Goal: Information Seeking & Learning: Check status

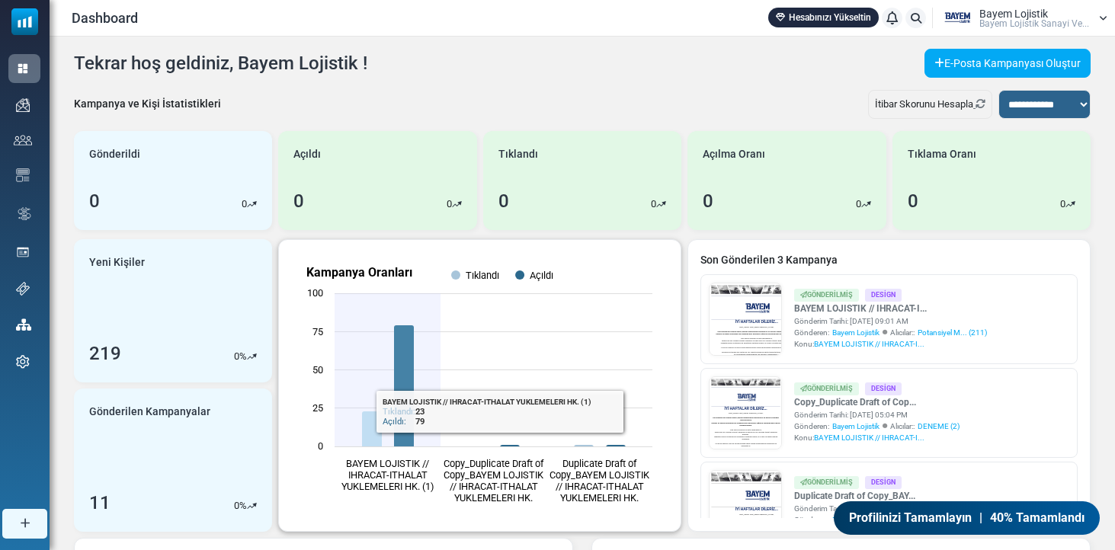
click at [380, 315] on rect "Kampanya Oranları" at bounding box center [479, 385] width 377 height 267
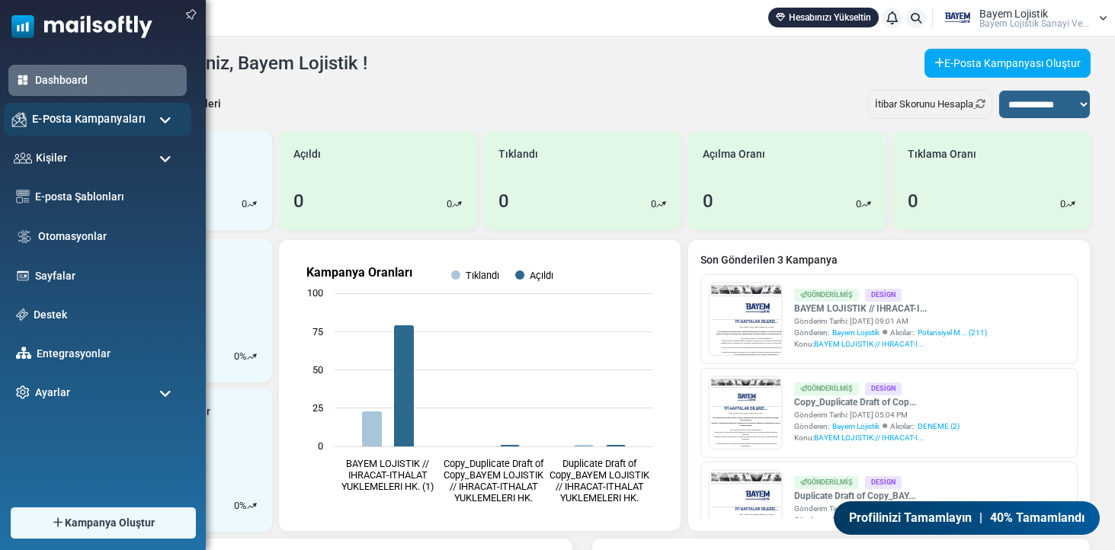
click at [82, 120] on span "E-Posta Kampanyaları" at bounding box center [89, 119] width 114 height 17
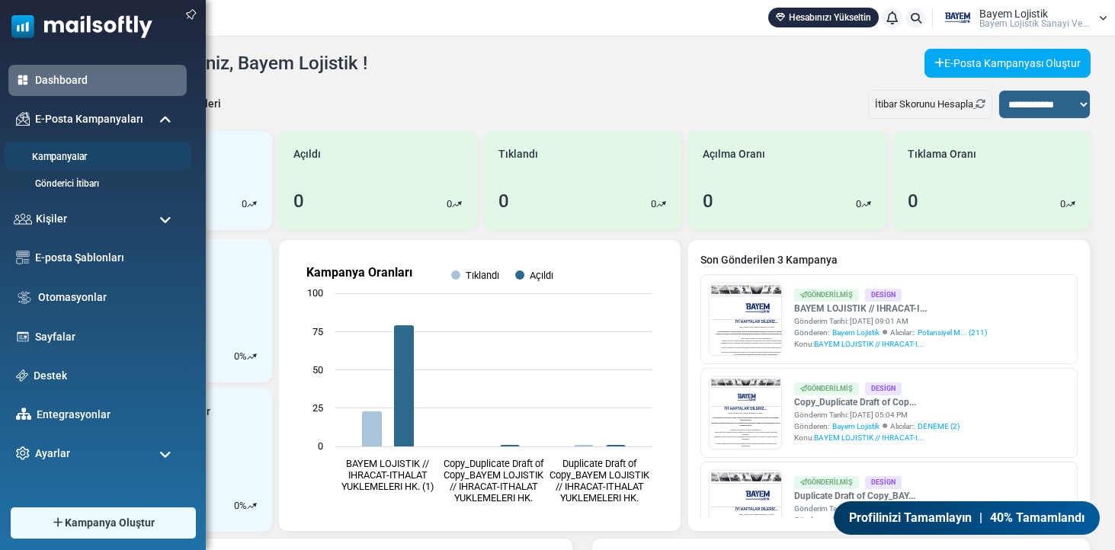
click at [75, 160] on link "Kampanyalar" at bounding box center [95, 157] width 183 height 14
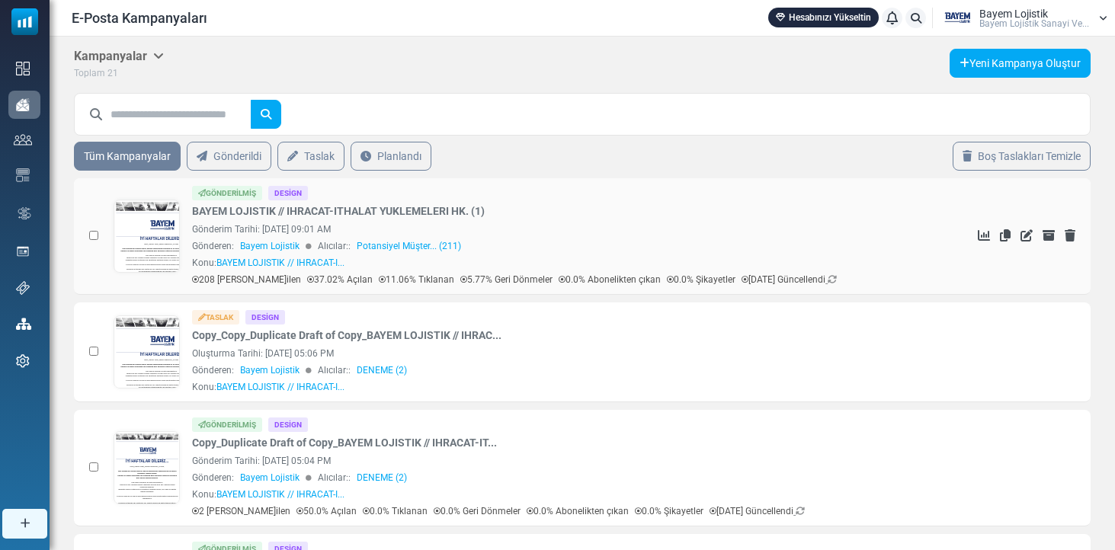
click at [136, 235] on link at bounding box center [147, 278] width 66 height 157
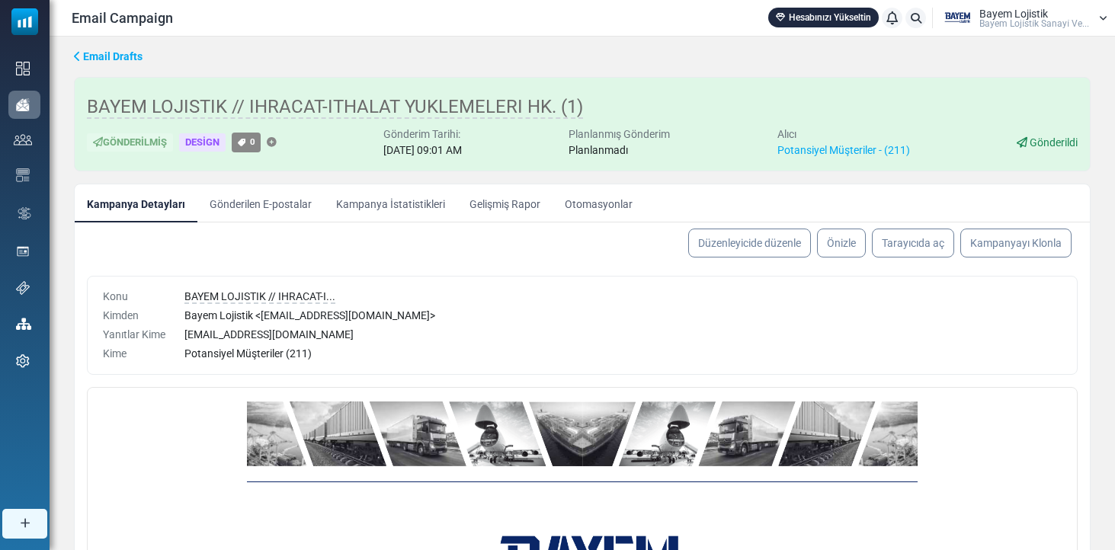
click at [270, 209] on link "Gönderilen E-postalar" at bounding box center [260, 203] width 127 height 38
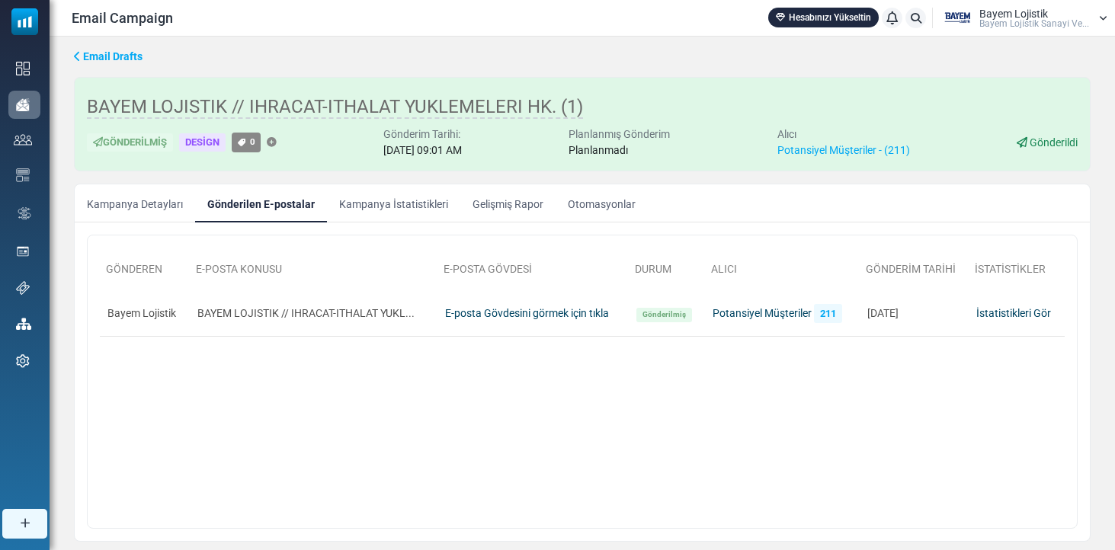
click at [373, 211] on link "Kampanya İstatistikleri" at bounding box center [393, 203] width 133 height 38
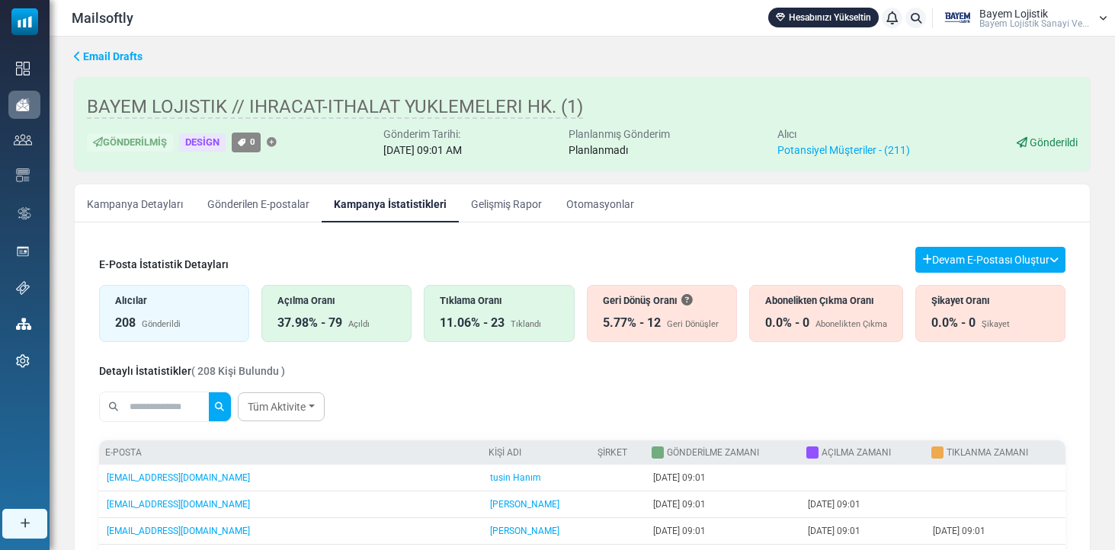
click at [182, 405] on input "text" at bounding box center [168, 407] width 82 height 29
type input "*"
type input "****"
click at [229, 407] on button "submit" at bounding box center [219, 407] width 23 height 29
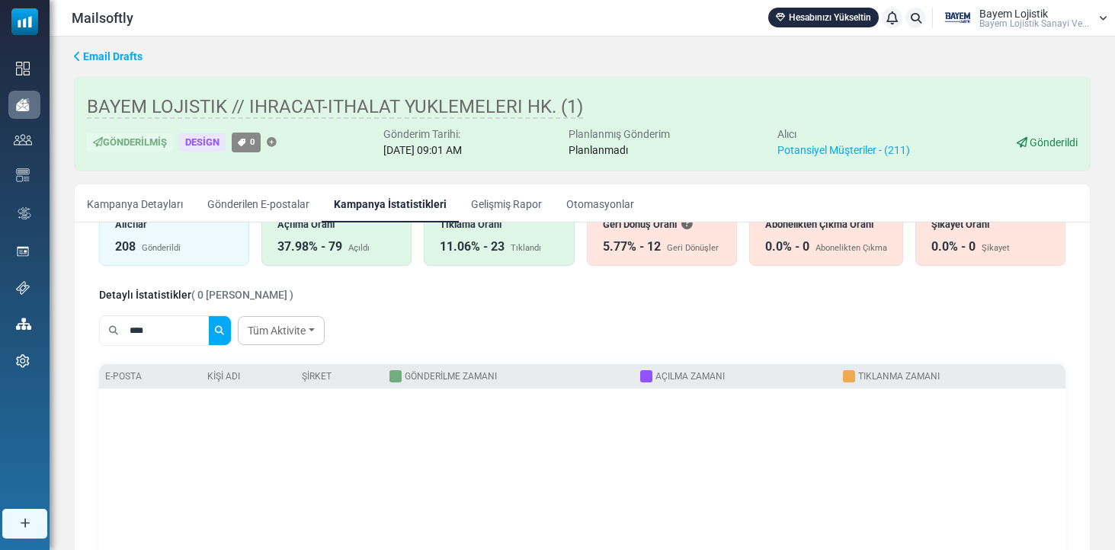
drag, startPoint x: 133, startPoint y: 324, endPoint x: 95, endPoint y: 319, distance: 39.1
click at [101, 320] on div "****" at bounding box center [165, 330] width 131 height 29
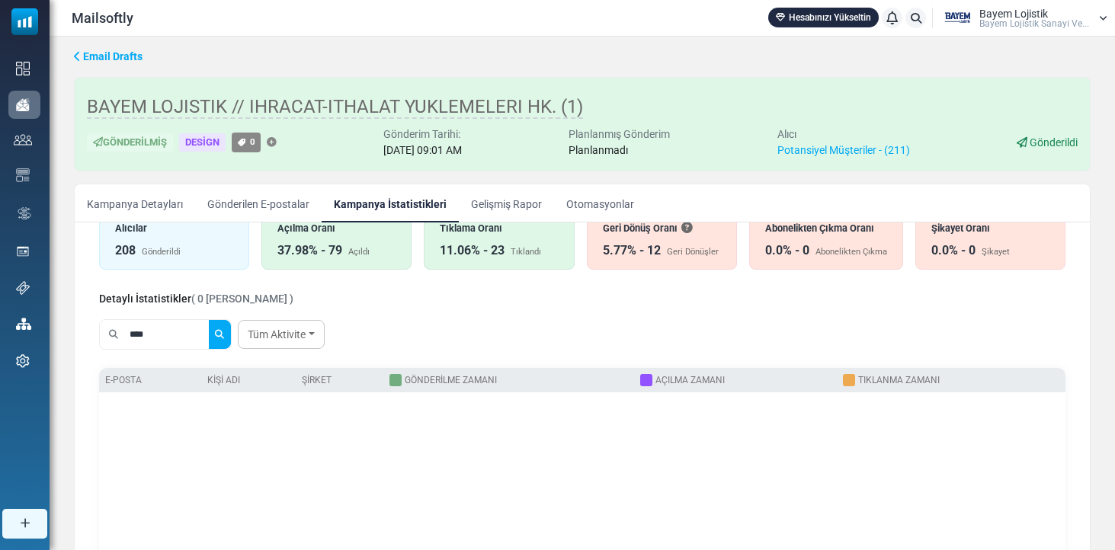
click at [229, 335] on button "submit" at bounding box center [219, 334] width 23 height 29
drag, startPoint x: 195, startPoint y: 338, endPoint x: 107, endPoint y: 341, distance: 88.5
click at [107, 341] on div "****" at bounding box center [165, 334] width 131 height 29
type input "*"
type input "*****"
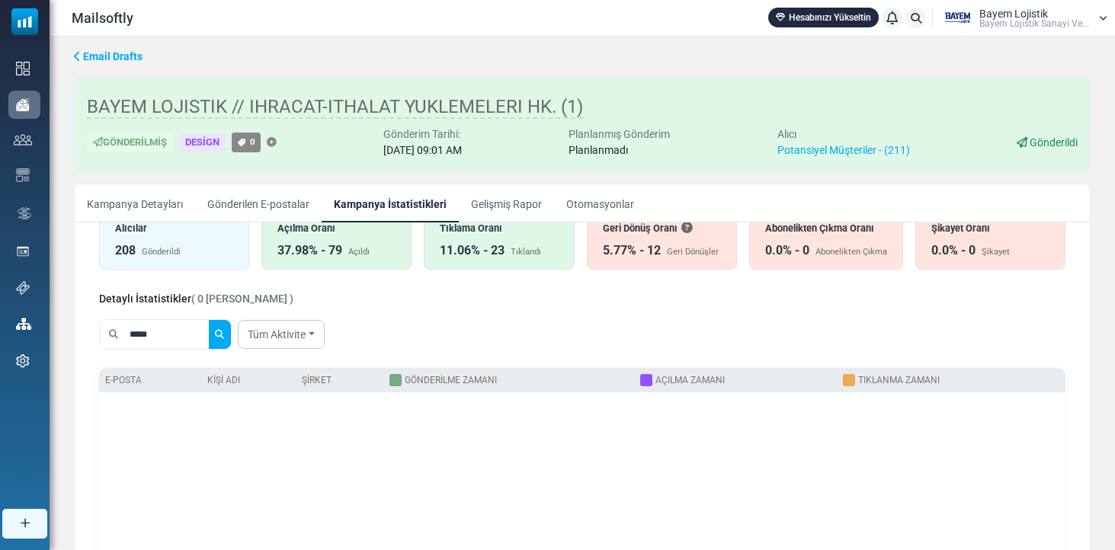
click at [229, 335] on button "submit" at bounding box center [219, 334] width 23 height 29
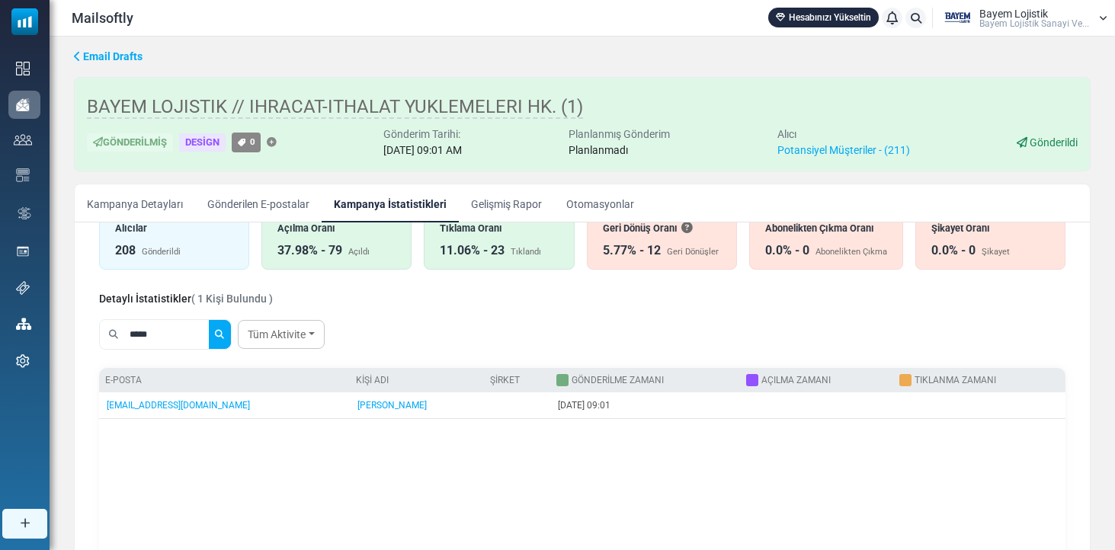
drag, startPoint x: 173, startPoint y: 331, endPoint x: 95, endPoint y: 330, distance: 77.7
click at [97, 330] on div "E-Posta İstatistik Detayları Devam E-Postası Oluştur Filtre Sonucundan Bir List…" at bounding box center [582, 429] width 991 height 534
type input "******"
click at [229, 335] on button "submit" at bounding box center [219, 334] width 23 height 29
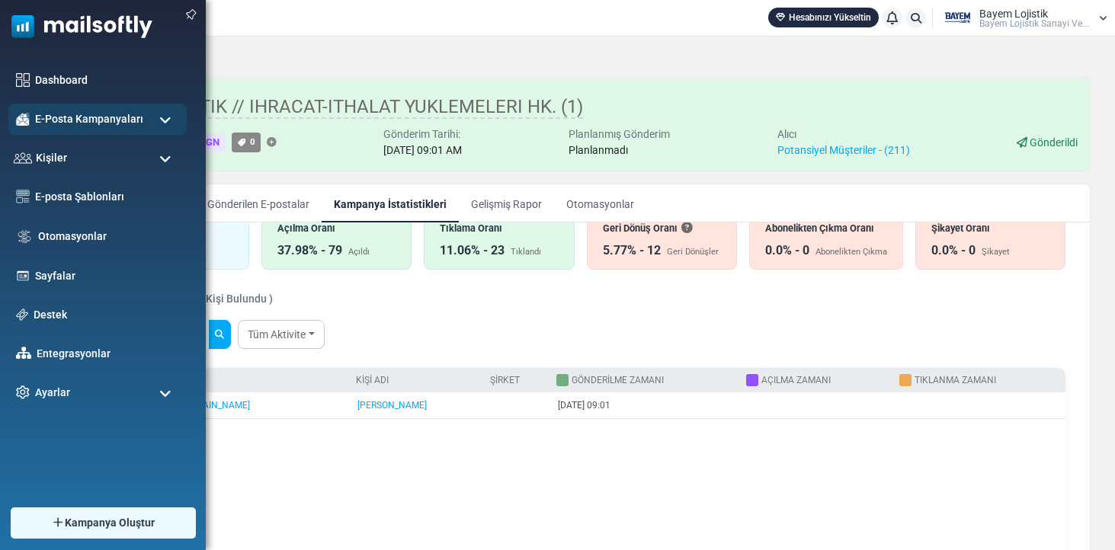
drag, startPoint x: 187, startPoint y: 335, endPoint x: 43, endPoint y: 335, distance: 144.8
click at [48, 335] on body "Mailsoftly Hesabınızı Yükseltin Bildirimler Bayem Lojistik Bayem Loji̇sti̇k San…" at bounding box center [557, 357] width 1115 height 715
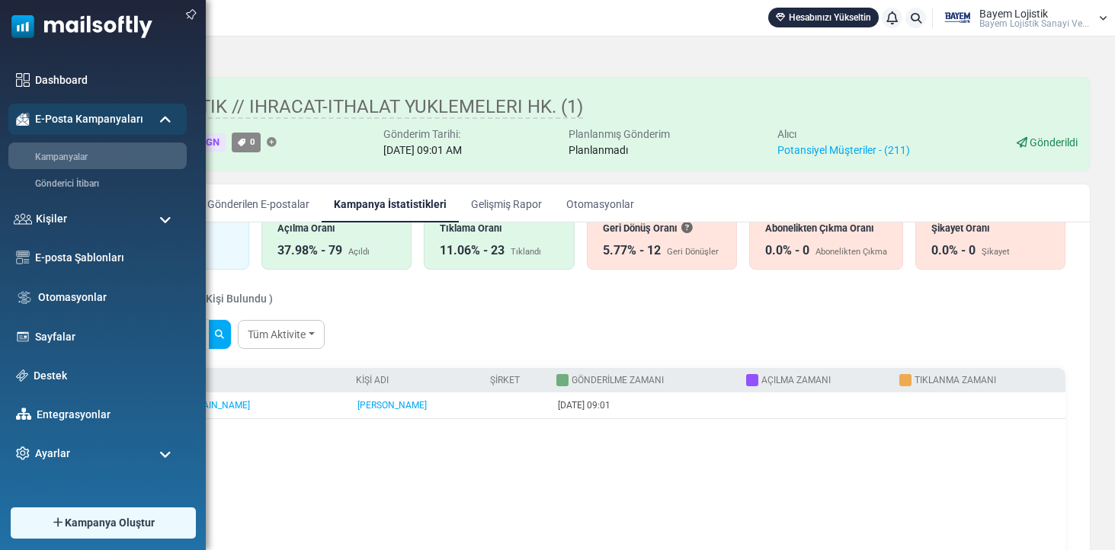
click at [229, 335] on button "submit" at bounding box center [219, 334] width 23 height 29
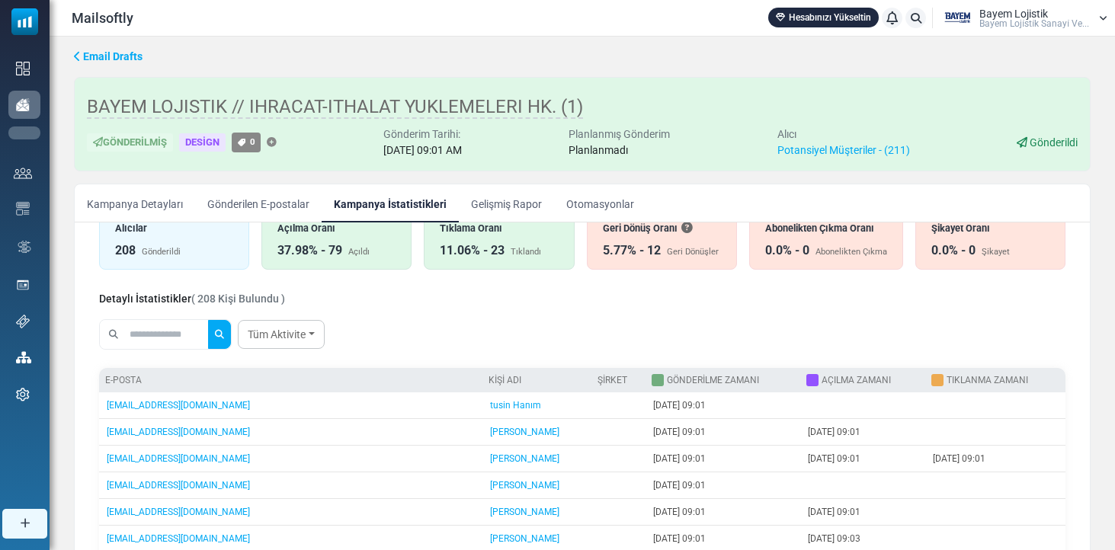
click at [362, 243] on div "37.98% - 79 Açıldı" at bounding box center [336, 251] width 118 height 18
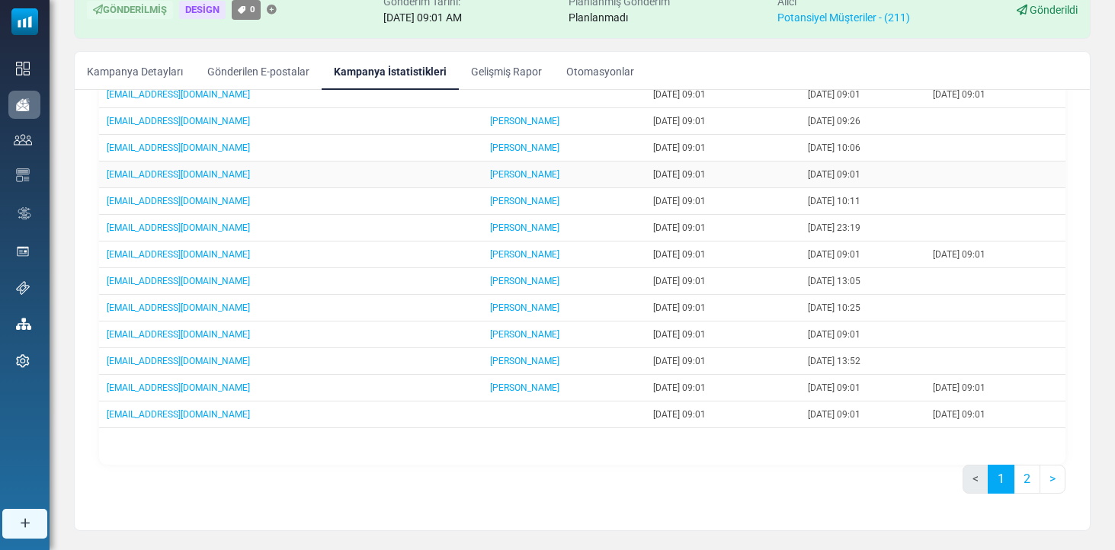
scroll to position [133, 0]
click at [1027, 482] on link "2" at bounding box center [1027, 478] width 27 height 29
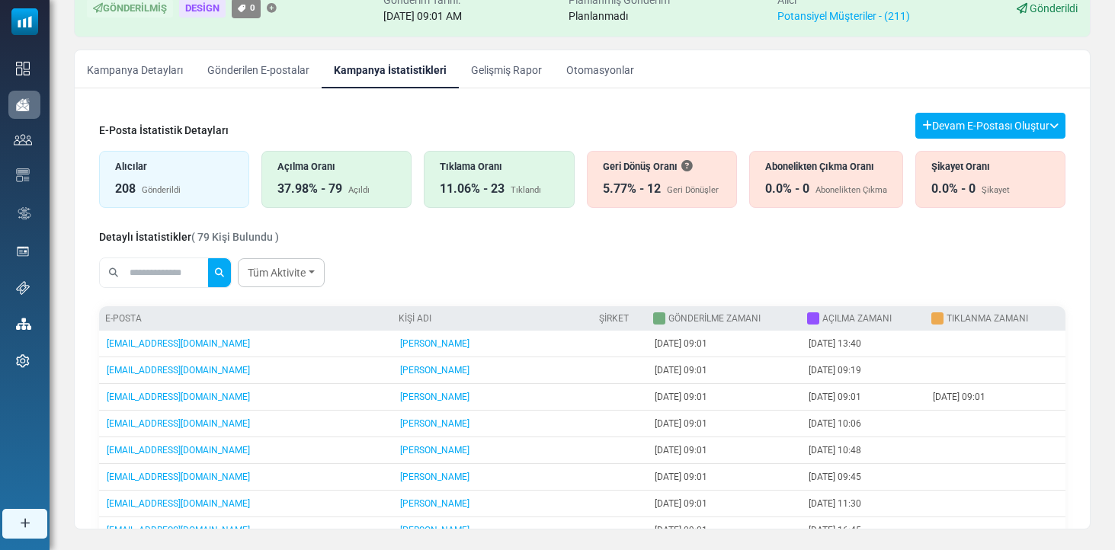
scroll to position [0, 0]
click at [654, 181] on div "5.77% - 12" at bounding box center [632, 190] width 58 height 18
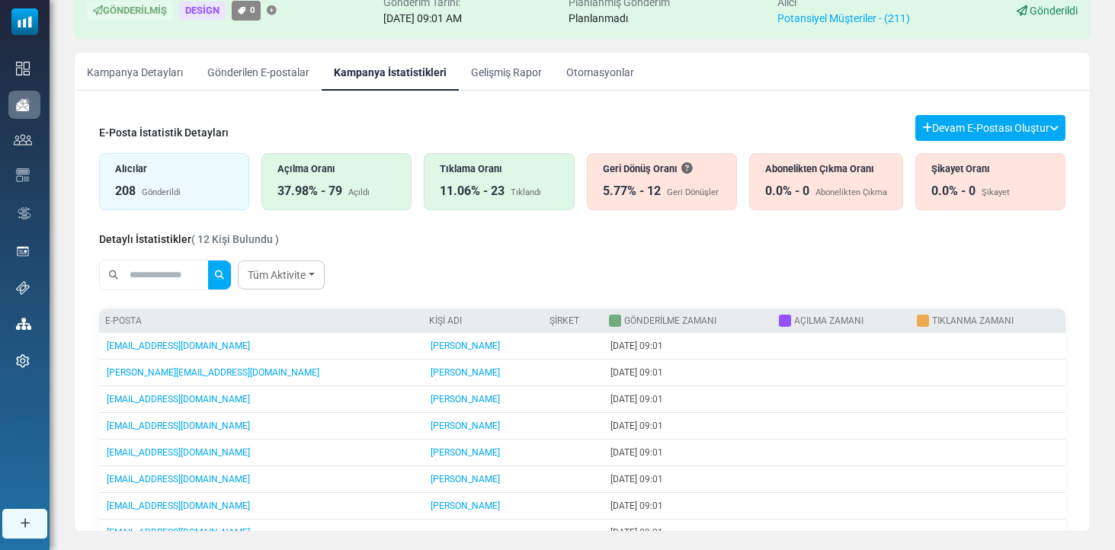
click at [484, 180] on div "Tıklama Oranı 11.06% - 23 Tıklandı" at bounding box center [499, 181] width 150 height 57
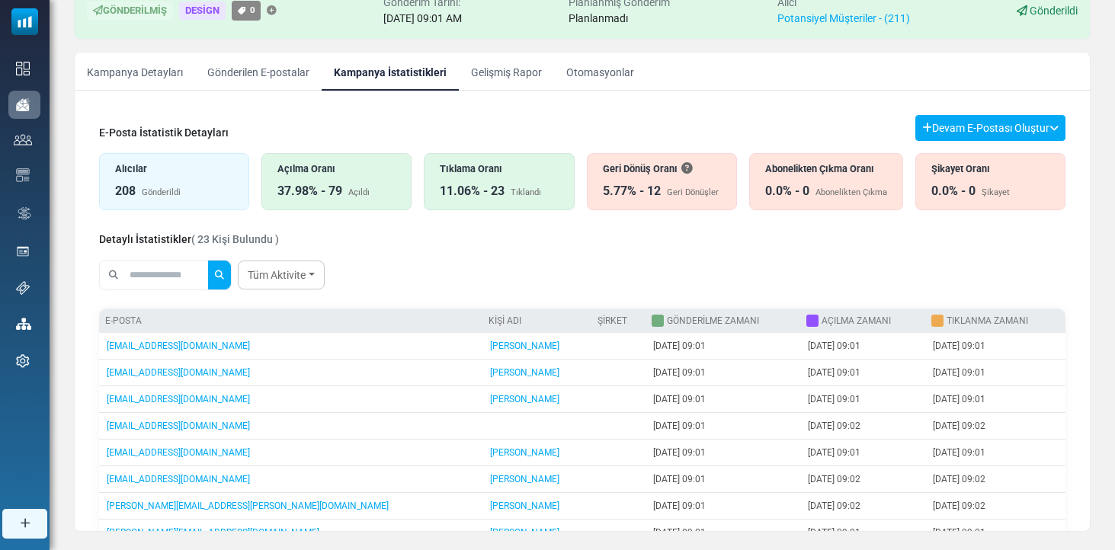
click at [211, 181] on div "Alıcılar 208 Gönderildi" at bounding box center [174, 181] width 150 height 57
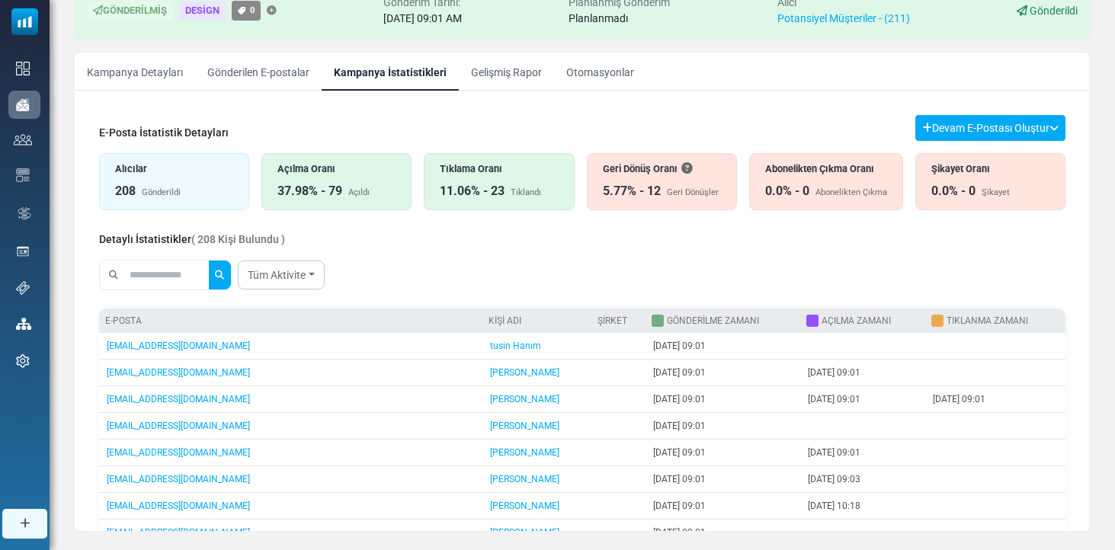
click at [168, 274] on input "text" at bounding box center [168, 275] width 82 height 29
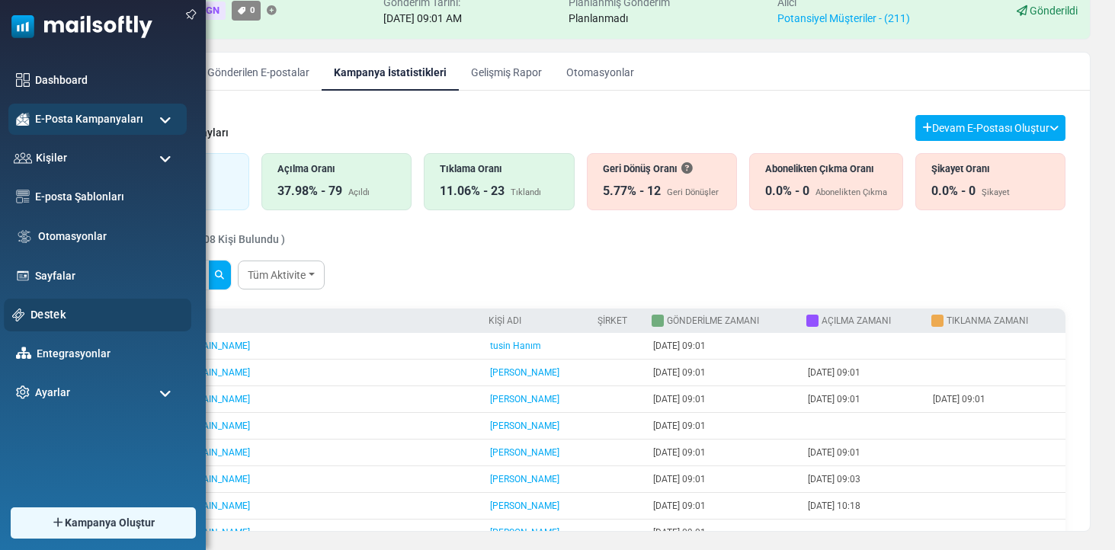
click at [229, 275] on button "submit" at bounding box center [219, 275] width 23 height 29
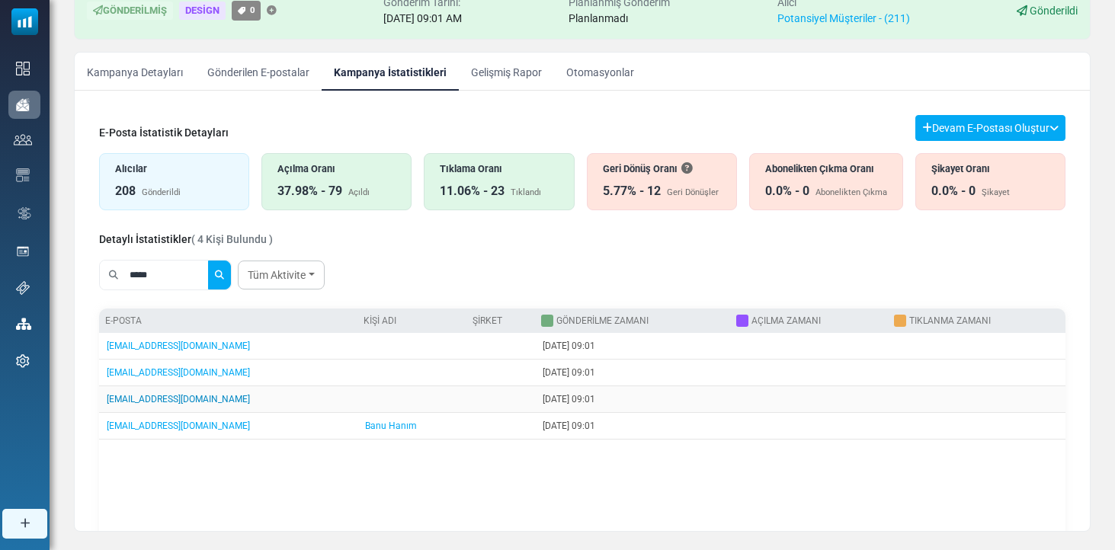
click at [173, 396] on link "export@kuzeyboru.com.tr" at bounding box center [178, 399] width 143 height 11
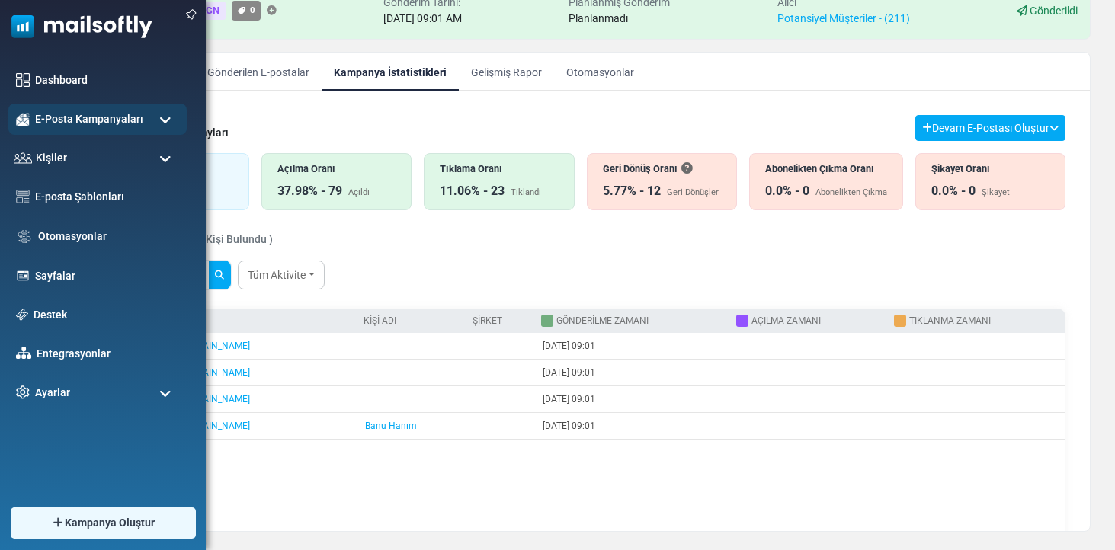
drag, startPoint x: 127, startPoint y: 268, endPoint x: 2, endPoint y: 260, distance: 126.0
click at [6, 260] on body "Mailsoftly Hesabınızı Yükseltin Bildirimler Bayem Lojistik Bayem Loji̇sti̇k San…" at bounding box center [557, 225] width 1115 height 715
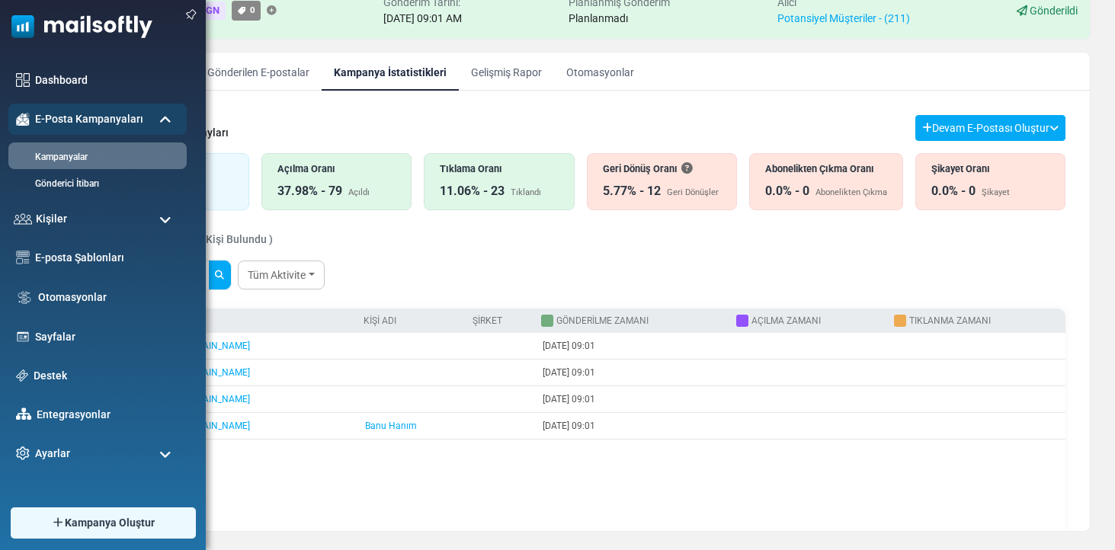
type input "****"
click at [229, 275] on button "submit" at bounding box center [219, 275] width 23 height 29
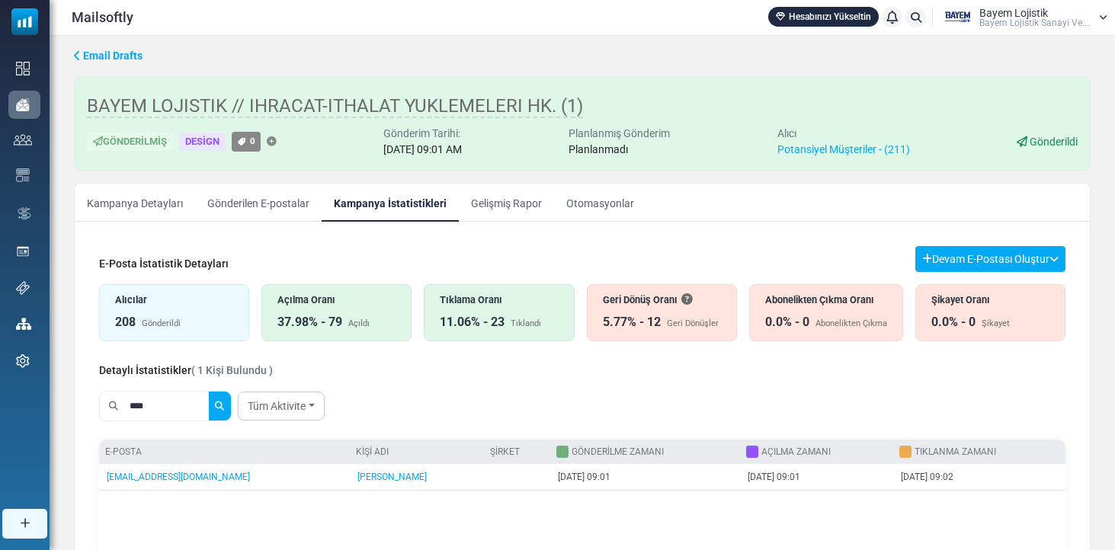
scroll to position [1, 0]
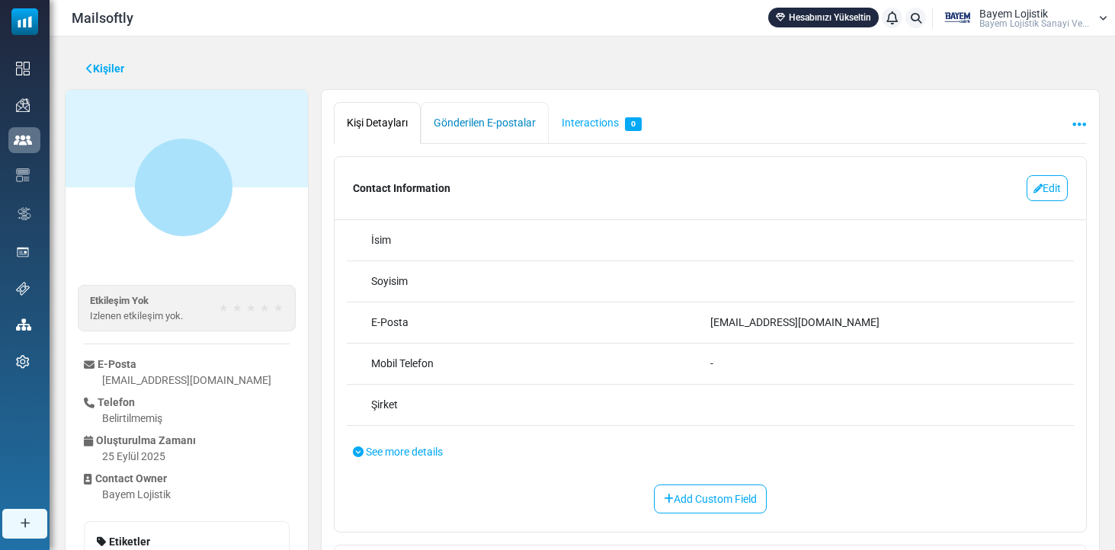
click at [522, 122] on link "Gönderilen E-postalar" at bounding box center [485, 123] width 128 height 42
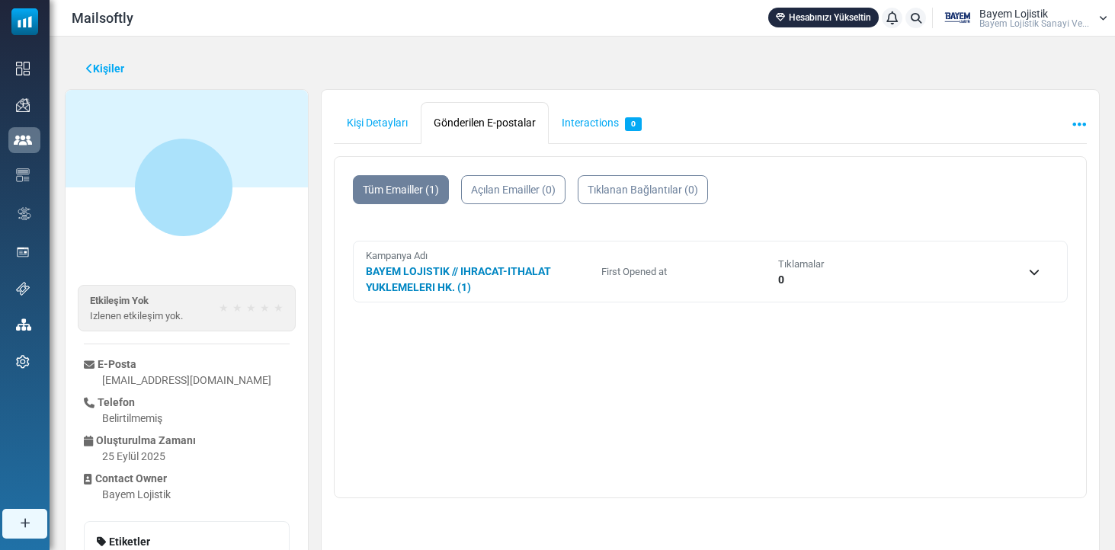
click at [482, 271] on link "BAYEM LOJISTIK // IHRACAT-ITHALAT YUKLEMELERI HK. (1)" at bounding box center [458, 279] width 185 height 28
click at [478, 323] on span "Event" at bounding box center [449, 321] width 130 height 15
click at [585, 136] on link "Interactions 0" at bounding box center [602, 123] width 106 height 42
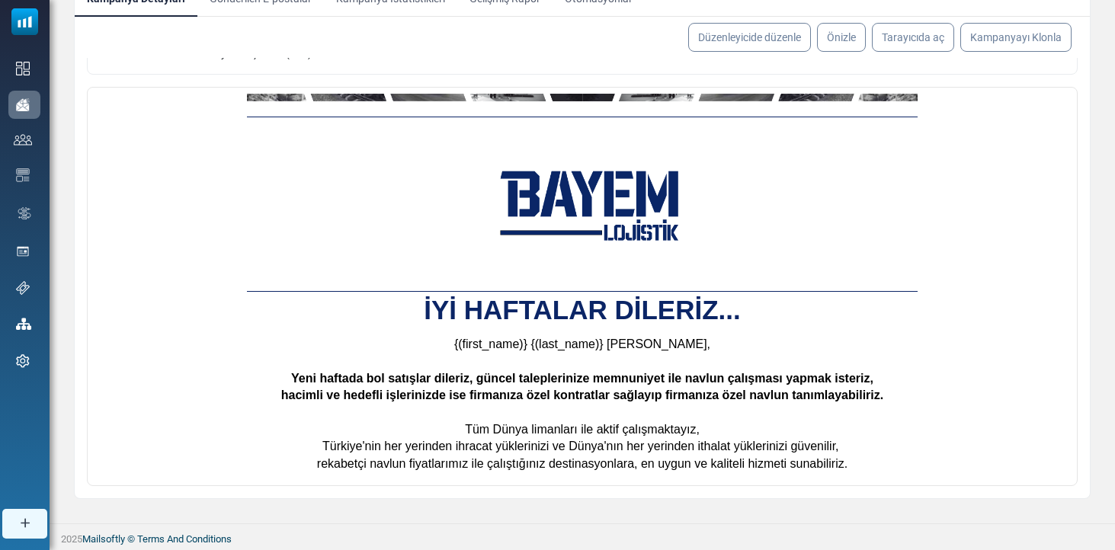
scroll to position [67, 0]
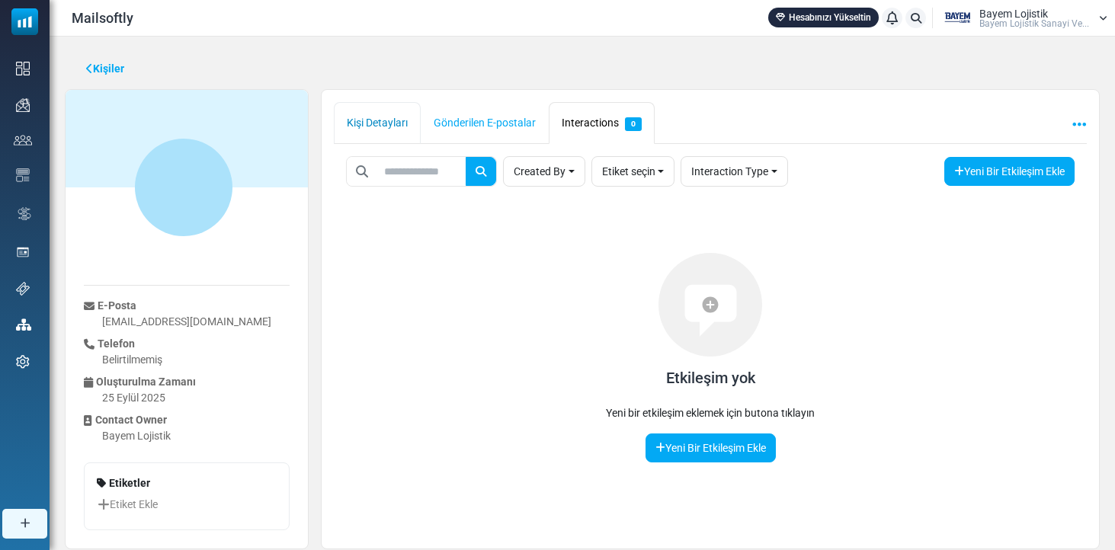
click at [382, 132] on link "Kişi Detayları" at bounding box center [377, 123] width 87 height 42
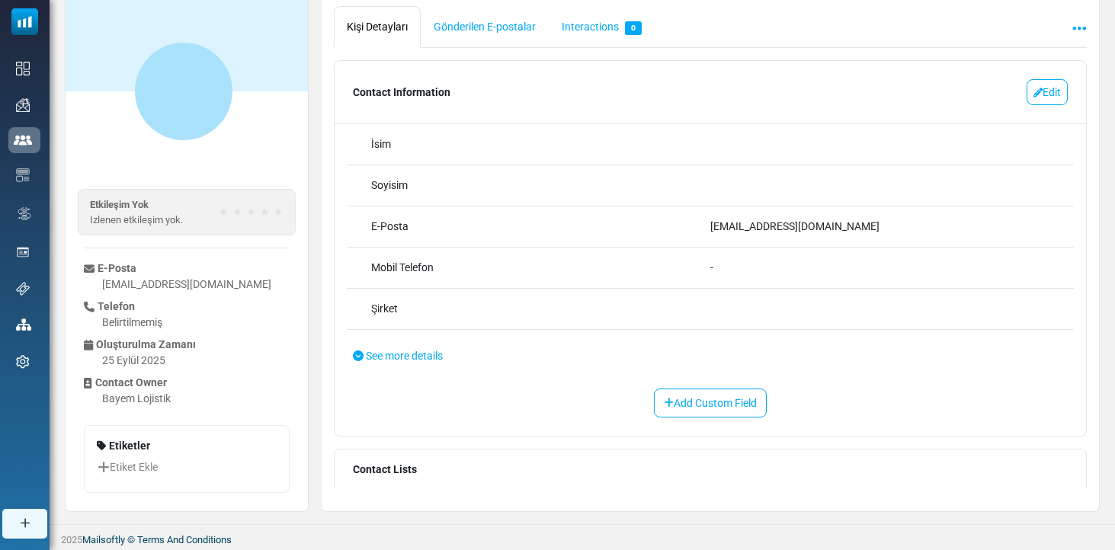
scroll to position [12, 0]
